Goal: Task Accomplishment & Management: Use online tool/utility

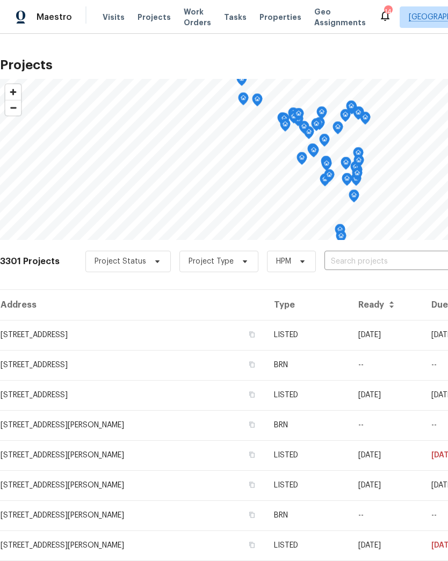
click at [141, 15] on span "Projects" at bounding box center [154, 17] width 33 height 11
click at [377, 262] on input "text" at bounding box center [386, 262] width 123 height 17
type input "4 sassa"
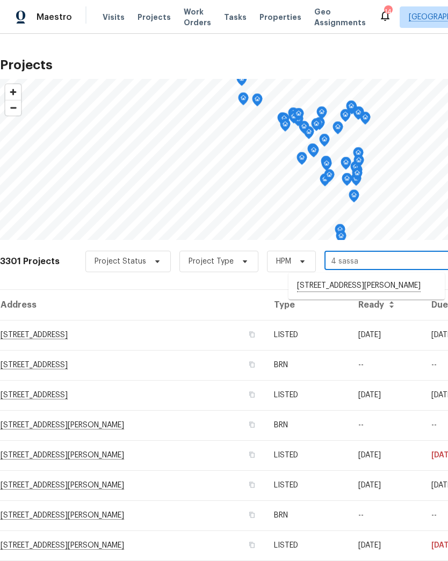
click at [340, 287] on li "[STREET_ADDRESS][PERSON_NAME]" at bounding box center [367, 286] width 156 height 18
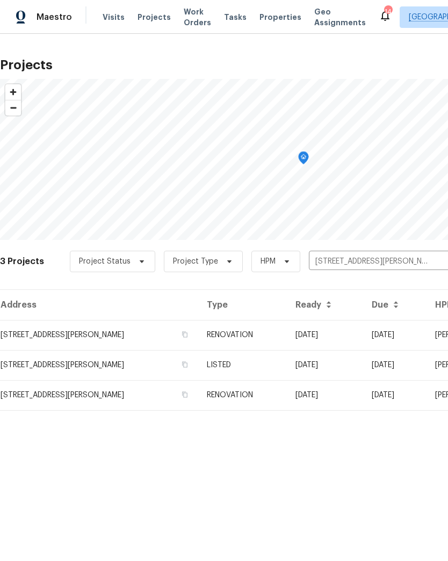
click at [26, 332] on td "[STREET_ADDRESS][PERSON_NAME]" at bounding box center [99, 335] width 198 height 30
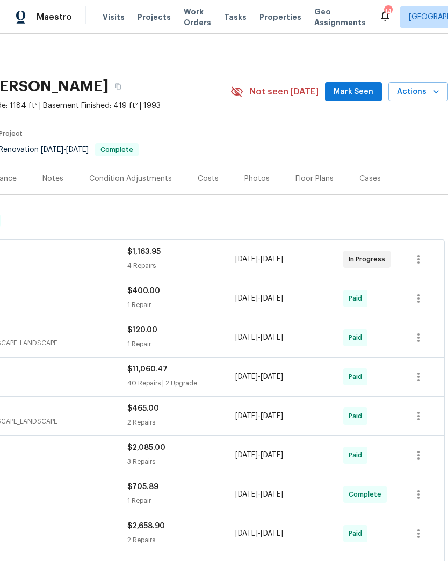
scroll to position [0, 159]
click at [430, 91] on span "Actions" at bounding box center [418, 91] width 42 height 13
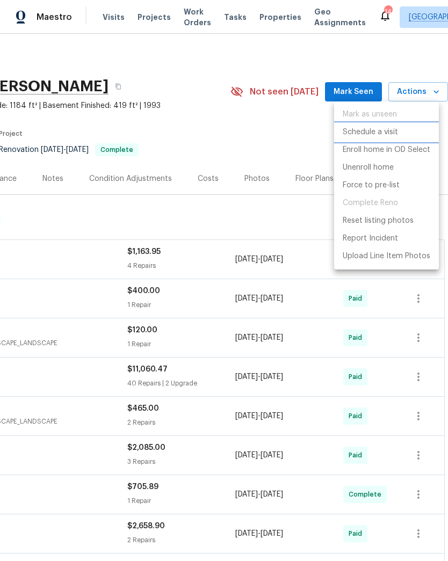
click at [394, 131] on p "Schedule a visit" at bounding box center [370, 132] width 55 height 11
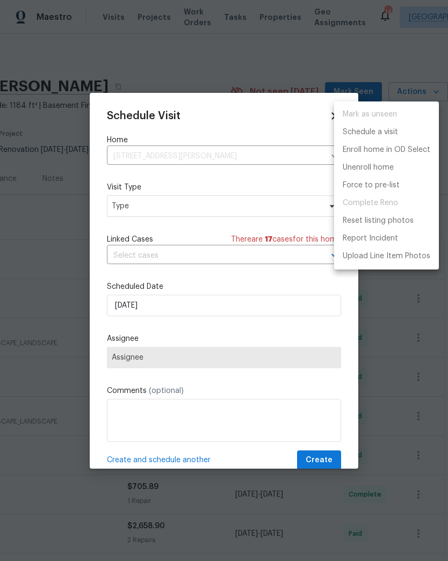
click at [212, 205] on div at bounding box center [224, 280] width 448 height 561
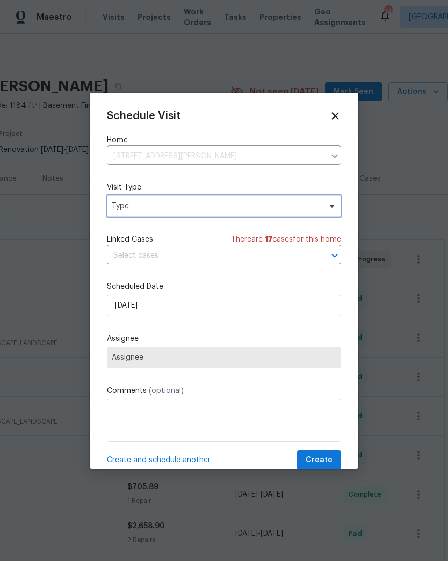
click at [218, 205] on span "Type" at bounding box center [216, 206] width 209 height 11
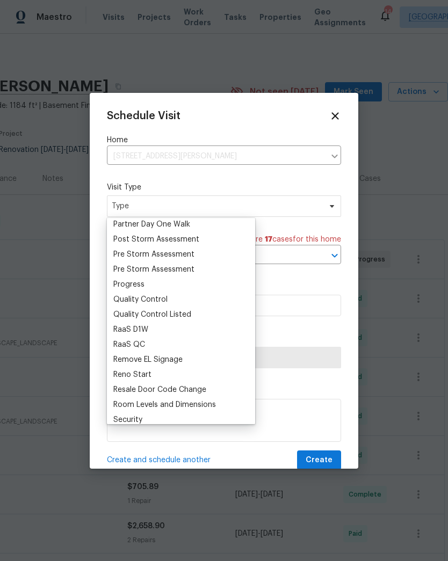
scroll to position [667, 0]
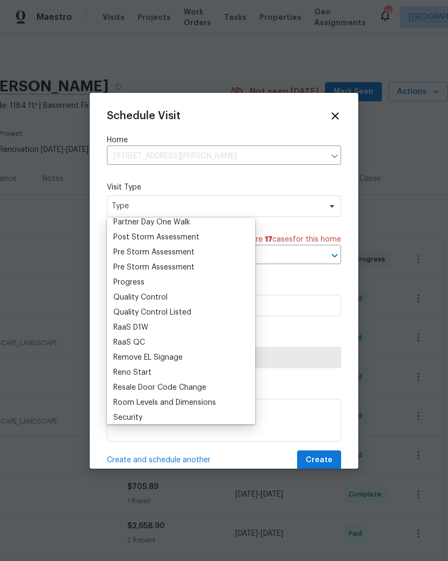
click at [163, 279] on div "Progress" at bounding box center [181, 282] width 142 height 15
click at [149, 282] on div "Progress" at bounding box center [181, 282] width 142 height 15
click at [143, 282] on div "Progress" at bounding box center [128, 282] width 31 height 11
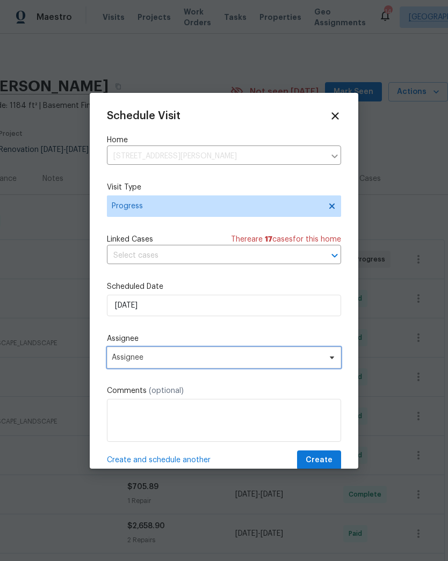
click at [143, 359] on span "Assignee" at bounding box center [217, 358] width 211 height 9
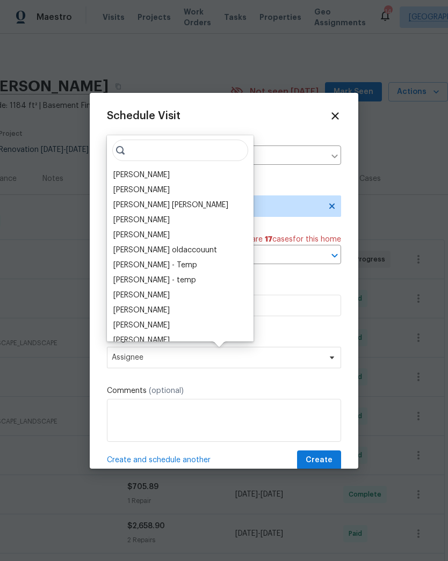
click at [139, 174] on div "[PERSON_NAME]" at bounding box center [141, 175] width 56 height 11
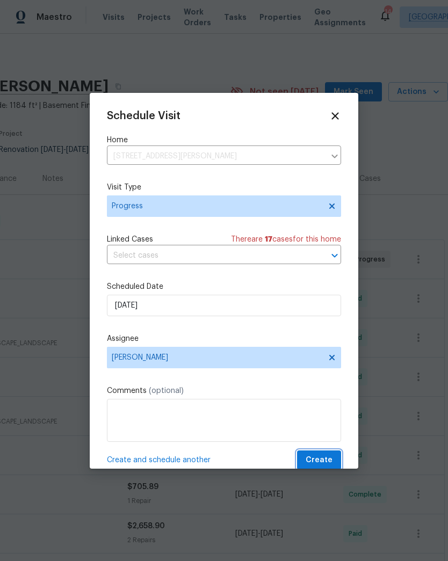
click at [325, 463] on span "Create" at bounding box center [319, 460] width 27 height 13
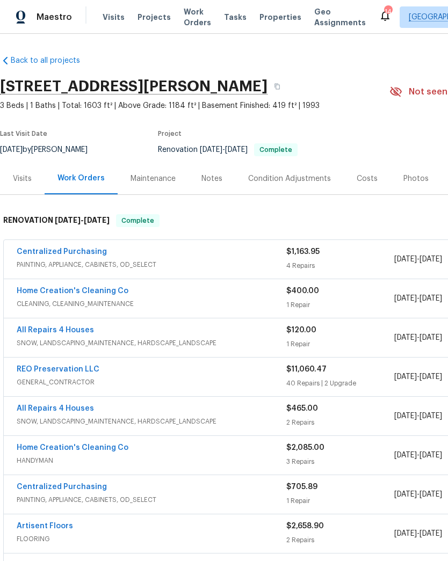
scroll to position [0, 0]
click at [280, 88] on icon "button" at bounding box center [277, 86] width 6 height 6
click at [214, 183] on div "Notes" at bounding box center [211, 179] width 21 height 11
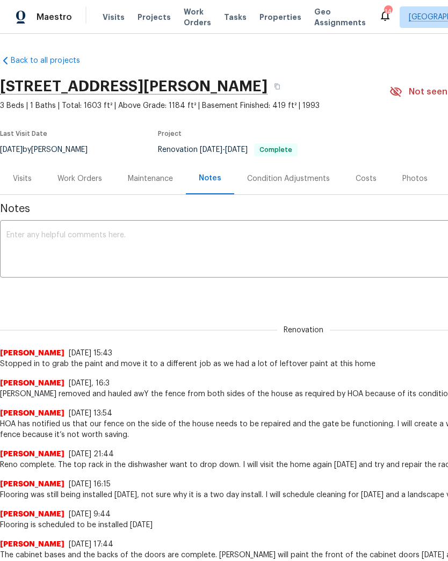
click at [279, 224] on div "x ​" at bounding box center [303, 250] width 607 height 55
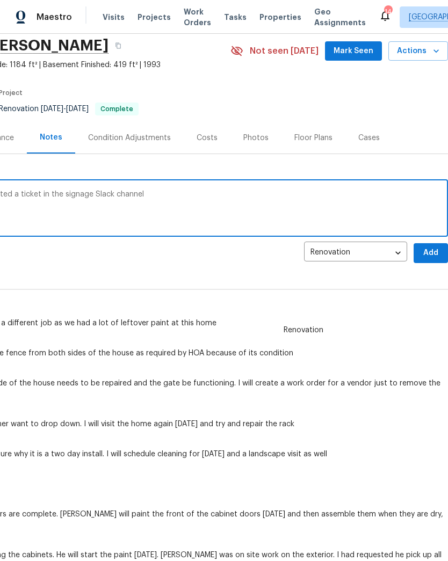
scroll to position [41, 159]
type textarea "The sign still hasn’t been installed so I created a ticket in the signage Slack…"
click at [433, 262] on button "Add" at bounding box center [431, 253] width 34 height 20
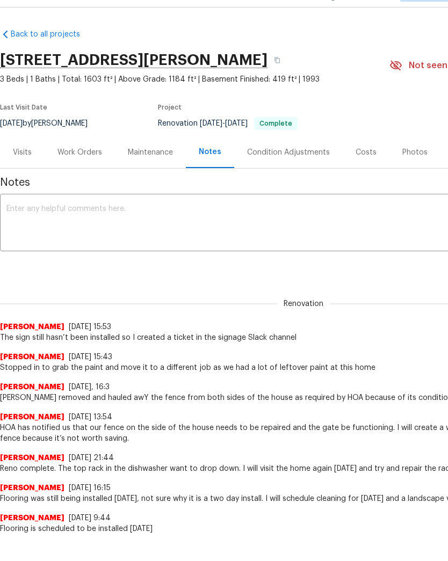
scroll to position [0, 0]
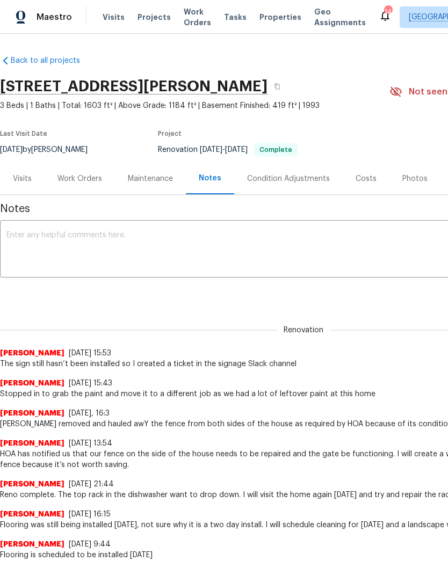
click at [146, 21] on span "Projects" at bounding box center [154, 17] width 33 height 11
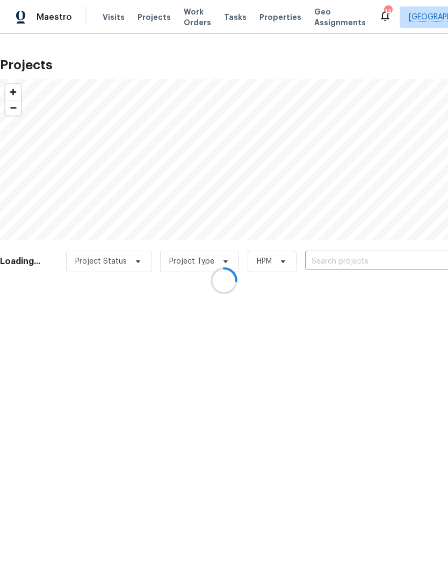
click at [370, 257] on div at bounding box center [224, 280] width 448 height 561
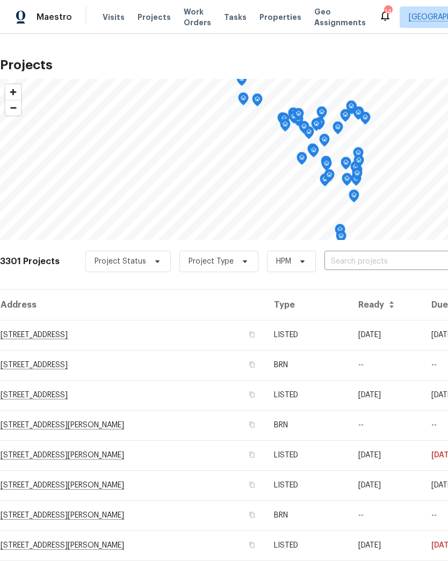
click at [379, 263] on input "text" at bounding box center [386, 262] width 123 height 17
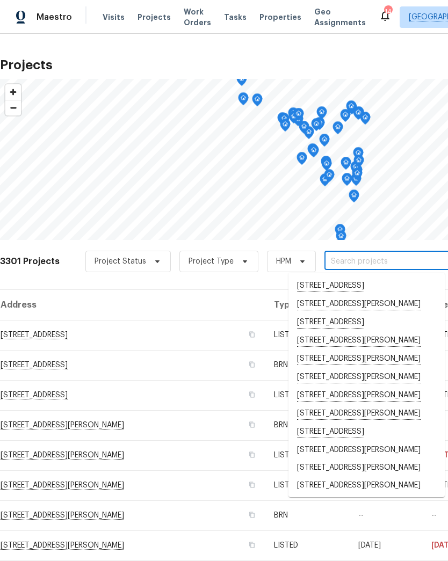
click at [371, 261] on input "text" at bounding box center [386, 262] width 123 height 17
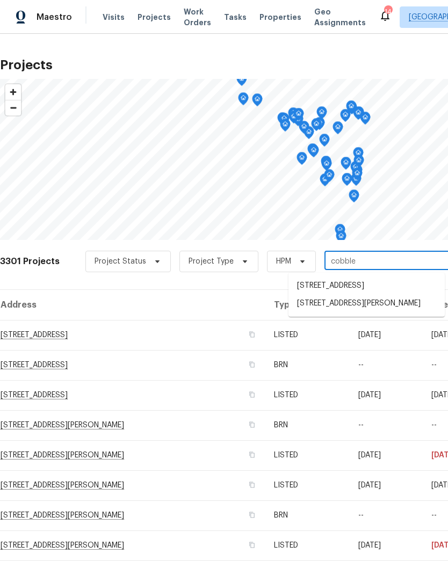
type input "cobbler"
click at [346, 286] on li "[STREET_ADDRESS][PERSON_NAME]" at bounding box center [367, 286] width 156 height 18
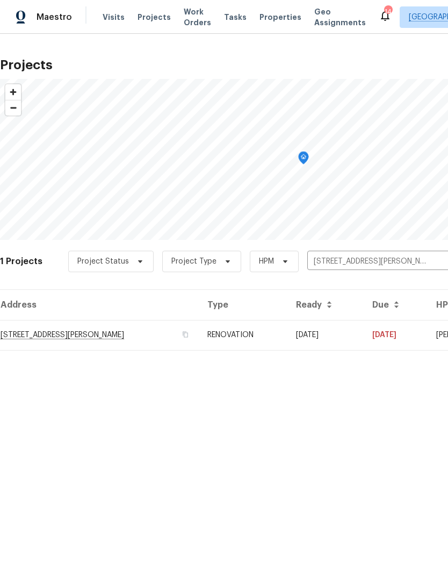
click at [287, 332] on td "RENOVATION" at bounding box center [243, 335] width 89 height 30
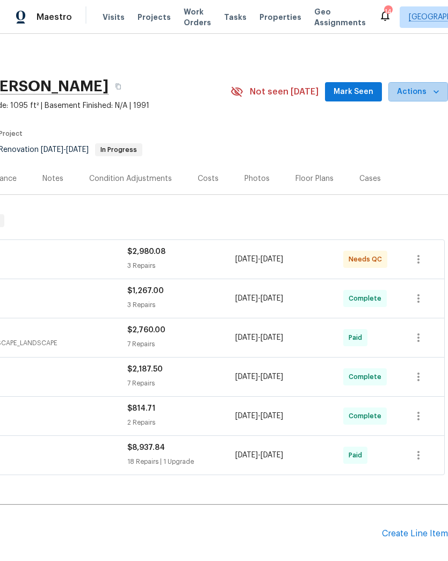
scroll to position [0, 159]
click at [435, 92] on icon "button" at bounding box center [436, 91] width 5 height 3
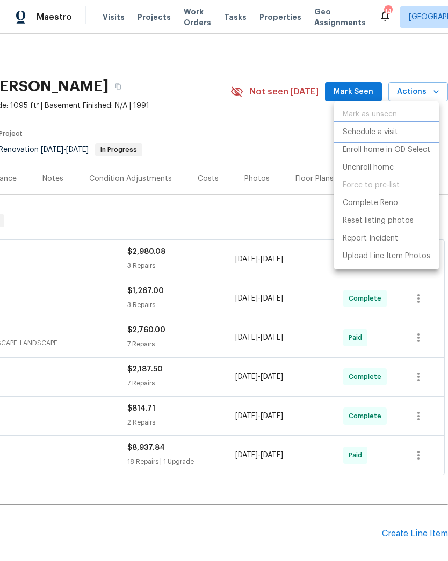
click at [391, 132] on p "Schedule a visit" at bounding box center [370, 132] width 55 height 11
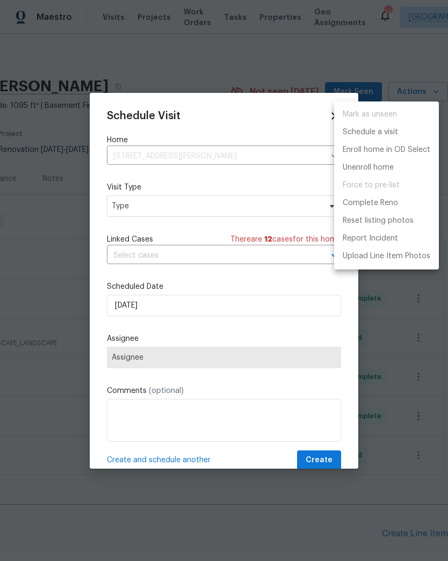
click at [165, 204] on div at bounding box center [224, 280] width 448 height 561
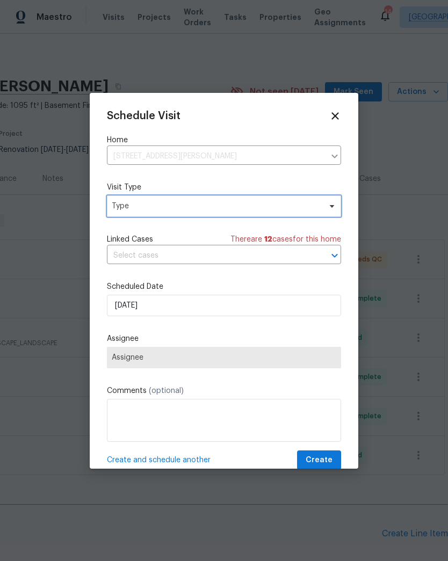
click at [151, 209] on span "Type" at bounding box center [216, 206] width 209 height 11
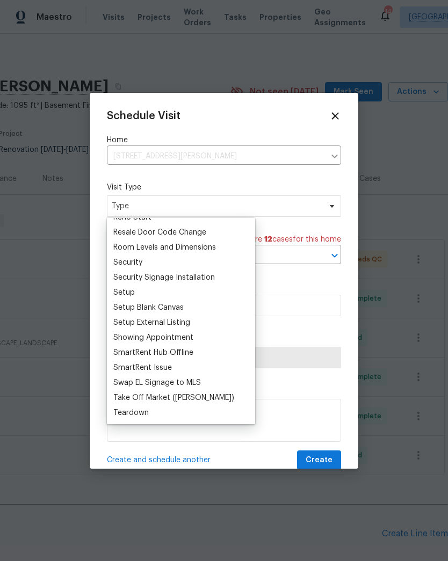
scroll to position [824, 0]
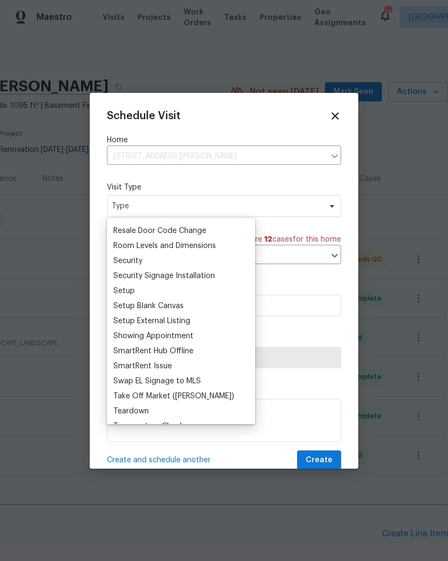
click at [133, 289] on div "Setup" at bounding box center [123, 291] width 21 height 11
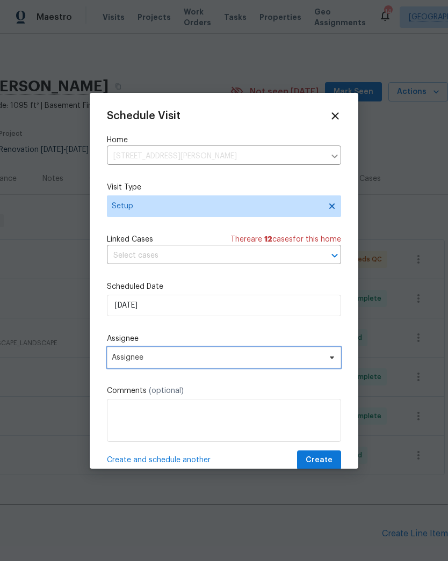
click at [146, 362] on span "Assignee" at bounding box center [217, 358] width 211 height 9
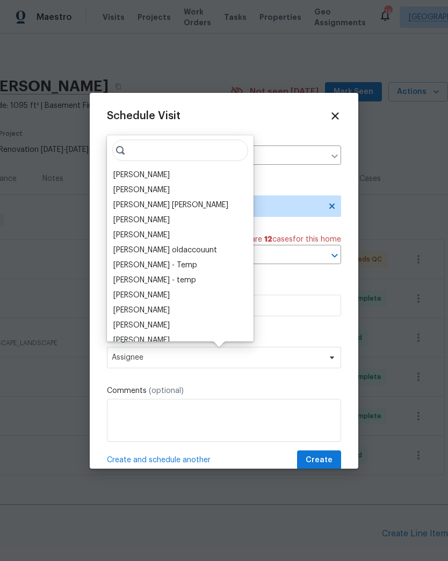
click at [148, 174] on div "[PERSON_NAME]" at bounding box center [141, 175] width 56 height 11
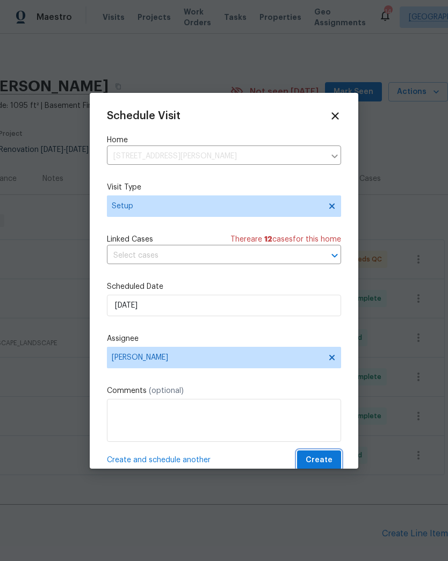
click at [327, 464] on span "Create" at bounding box center [319, 460] width 27 height 13
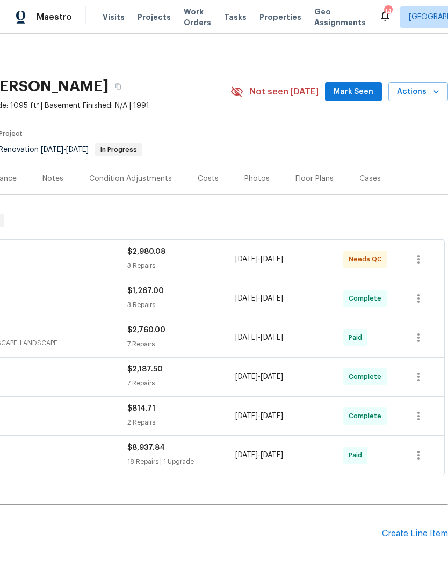
scroll to position [0, 0]
